Goal: Find specific page/section: Find specific page/section

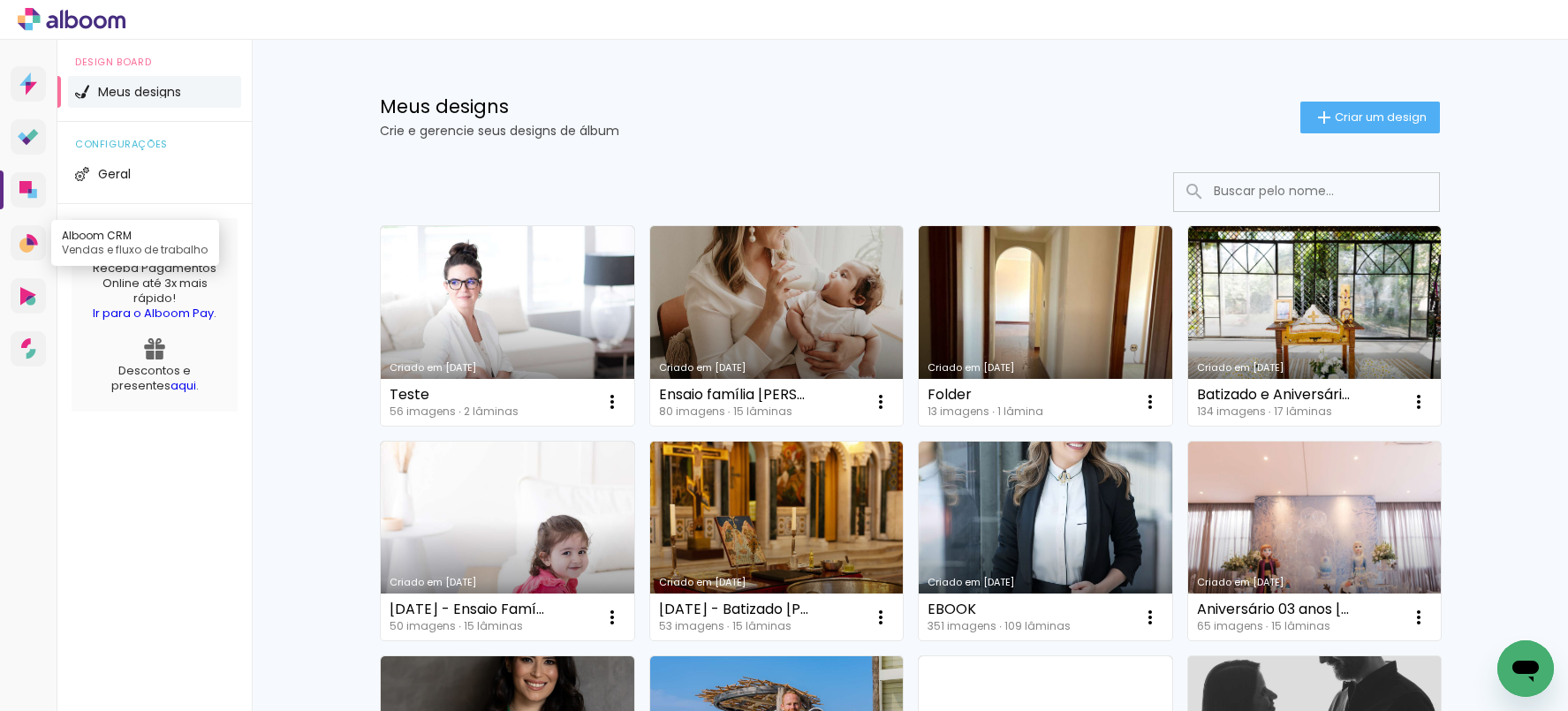
click at [20, 246] on icon at bounding box center [27, 245] width 15 height 15
click at [43, 86] on link "Prosite Website + Landing pages" at bounding box center [28, 84] width 35 height 35
